Goal: Use online tool/utility: Use online tool/utility

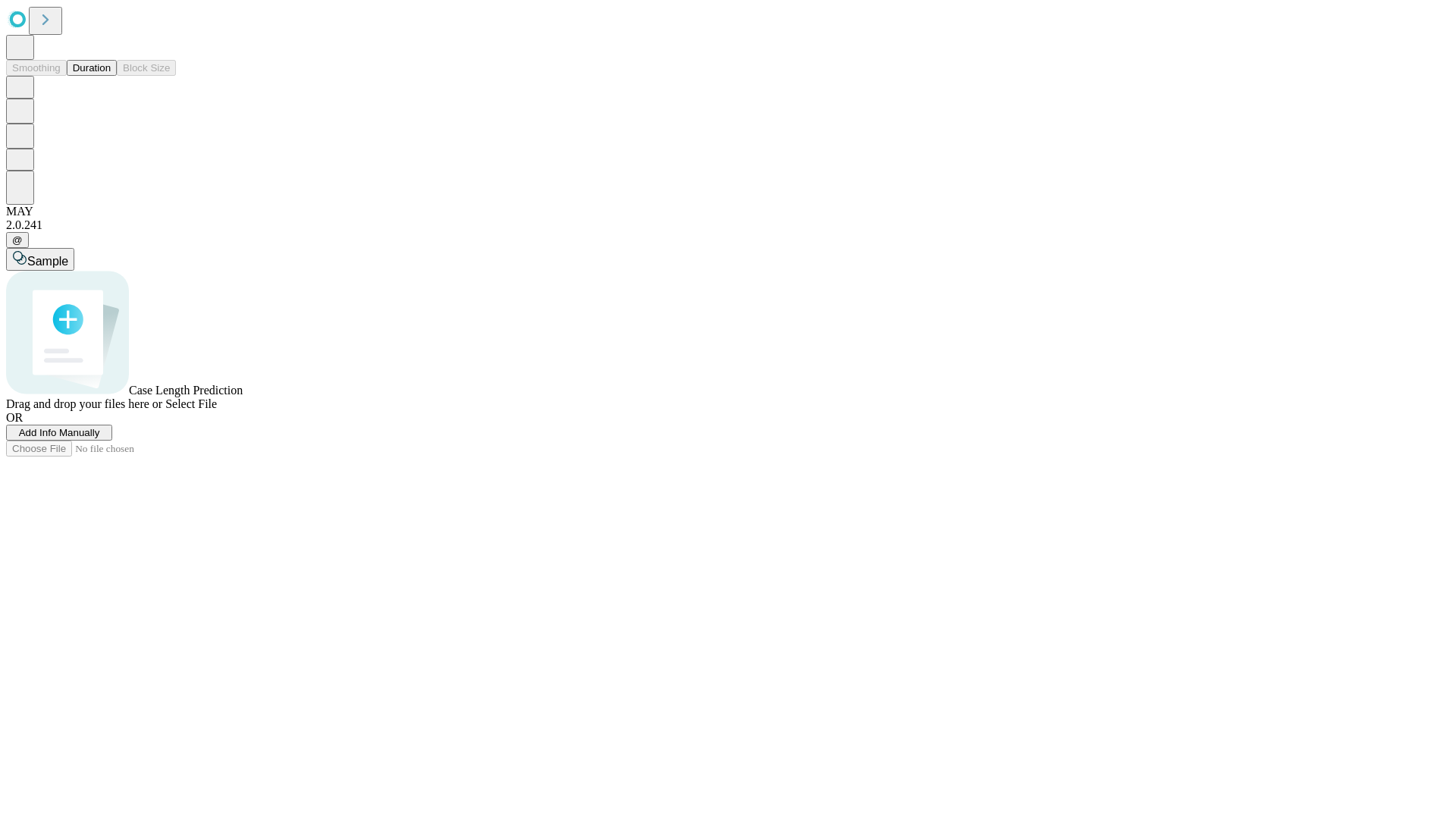
click at [217, 410] on span "Select File" at bounding box center [191, 404] width 51 height 13
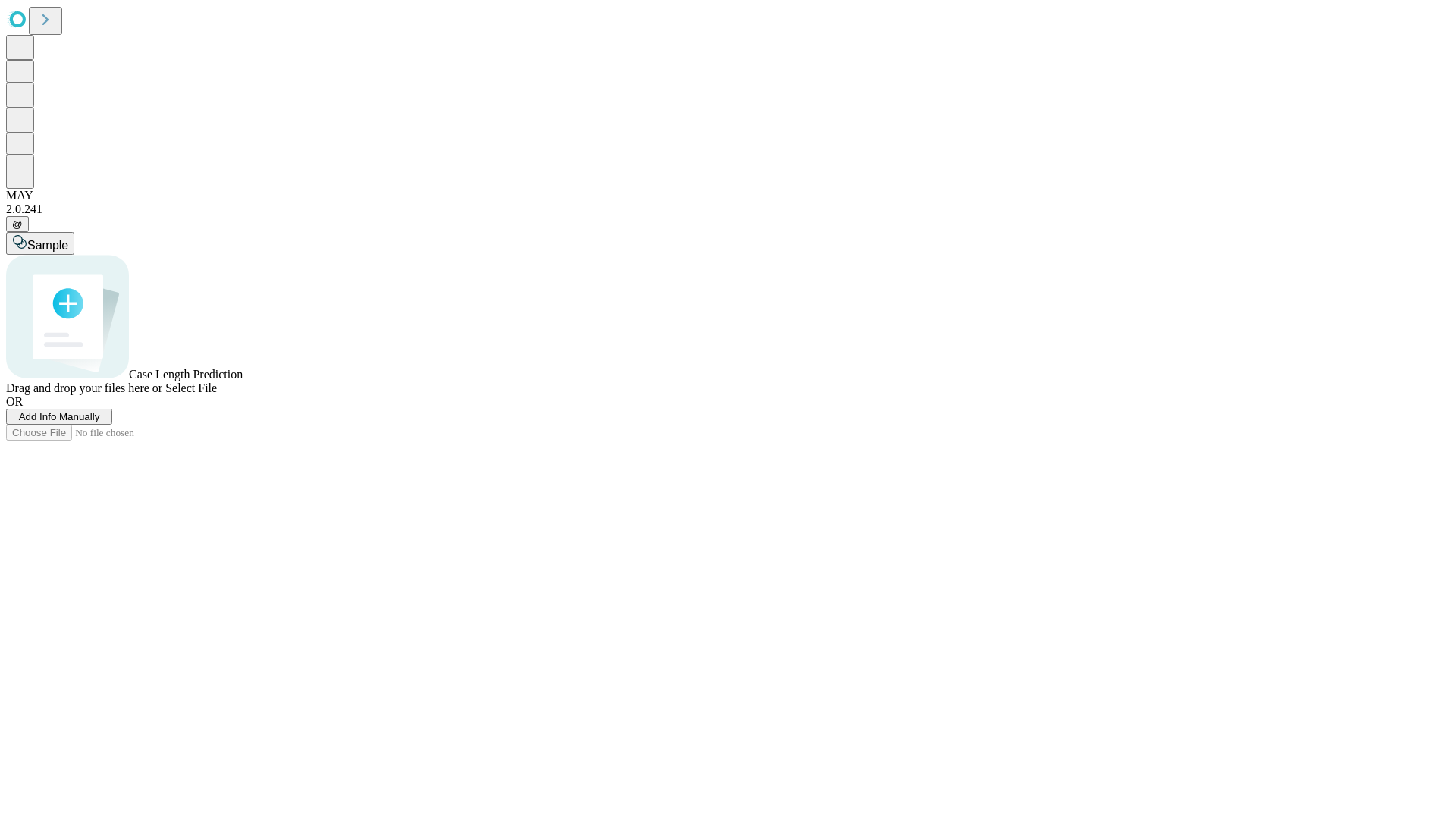
click at [217, 394] on span "Select File" at bounding box center [191, 388] width 51 height 13
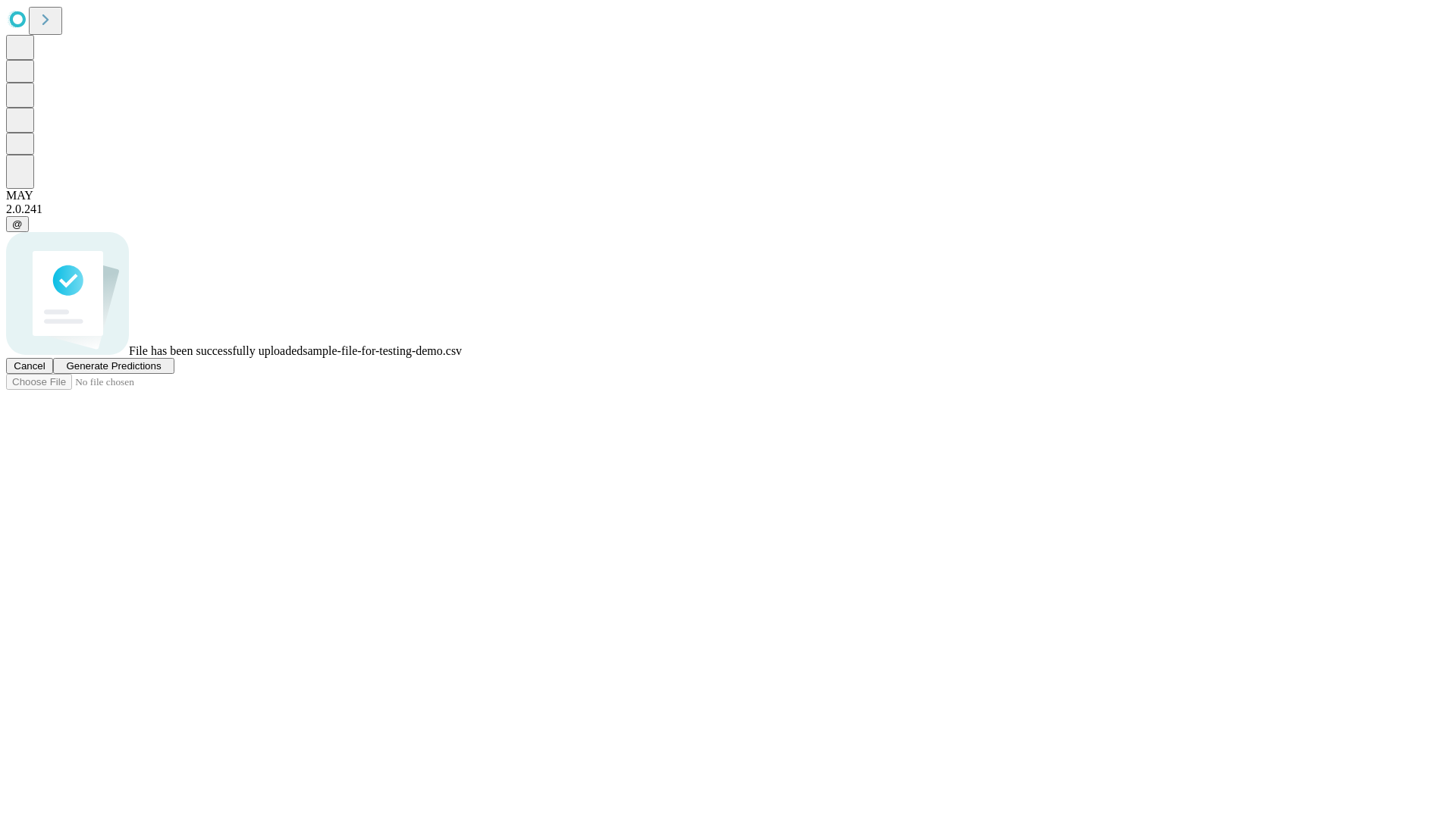
click at [161, 371] on span "Generate Predictions" at bounding box center [113, 366] width 95 height 11
